Goal: Information Seeking & Learning: Find specific fact

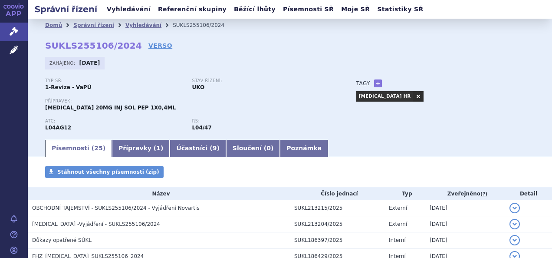
scroll to position [36, 0]
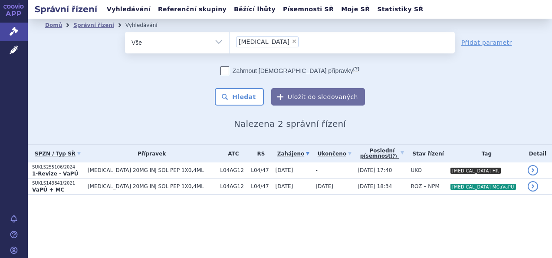
click at [292, 42] on span "×" at bounding box center [294, 41] width 5 height 5
click at [230, 42] on select "kesimpta" at bounding box center [229, 42] width 0 height 22
select select
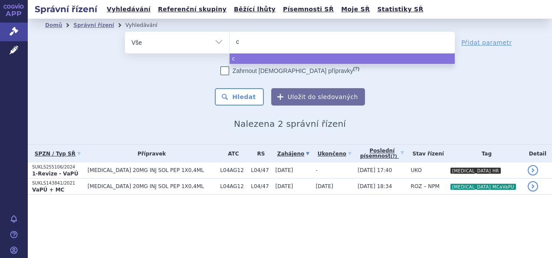
type input "co"
type input "cose"
type input "cosen"
type input "cosent"
type input "cosenty"
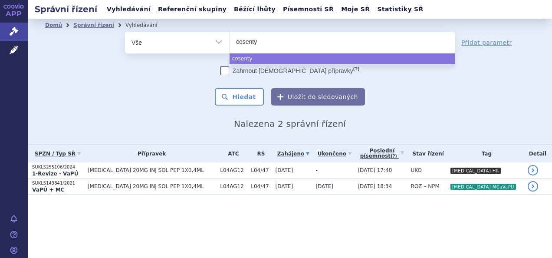
type input "cosentyx"
select select "cosentyx"
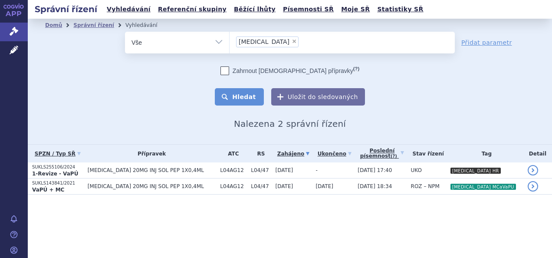
click at [242, 91] on button "Hledat" at bounding box center [239, 96] width 49 height 17
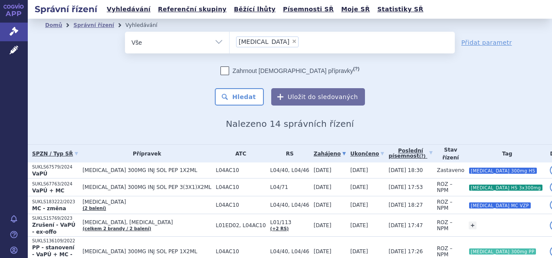
scroll to position [56, 0]
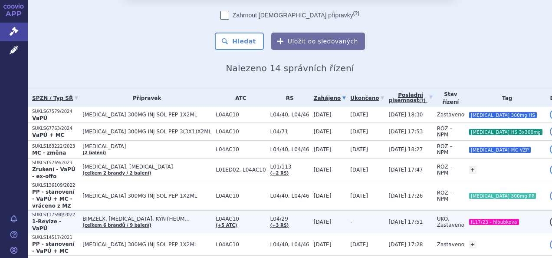
click at [151, 223] on link "(celkem 6 brandů / 9 balení)" at bounding box center [116, 225] width 69 height 5
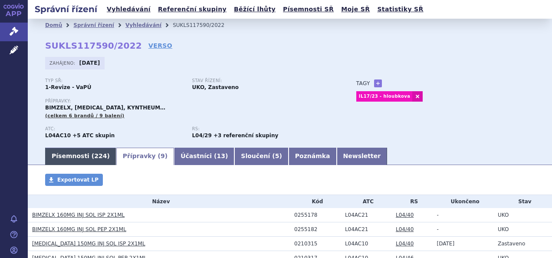
scroll to position [47, 0]
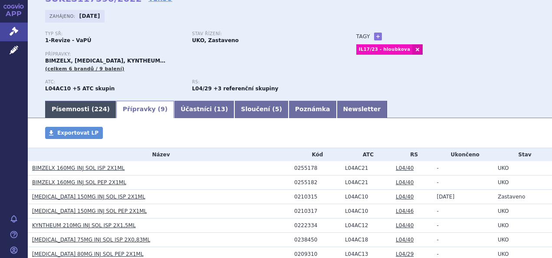
click at [82, 107] on link "Písemnosti ( 224 )" at bounding box center [80, 109] width 71 height 17
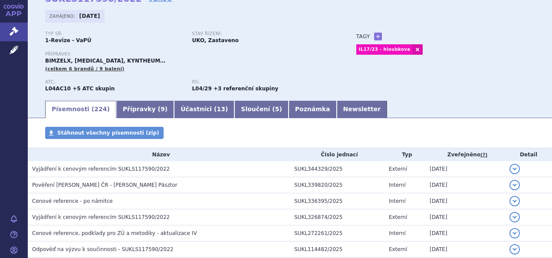
scroll to position [31, 0]
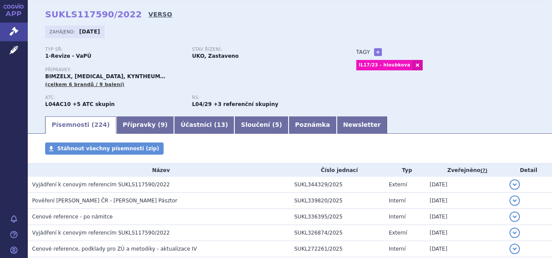
click at [148, 13] on link "VERSO" at bounding box center [160, 14] width 24 height 9
click at [75, 20] on strong "SUKLS117590/2022" at bounding box center [93, 14] width 97 height 10
copy h2 "SUKLS117590/2022"
